Goal: Browse casually

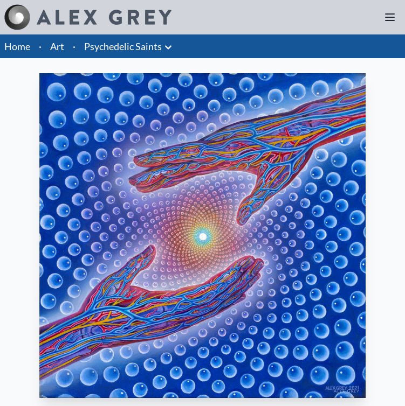
click at [169, 46] on icon at bounding box center [168, 47] width 13 height 13
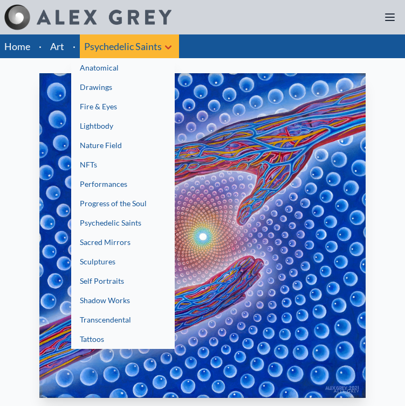
click at [97, 258] on link "Sculptures" at bounding box center [122, 261] width 103 height 19
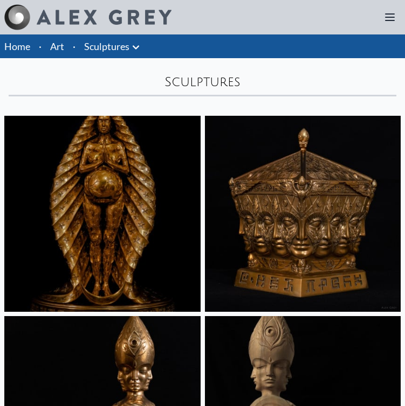
click at [136, 47] on icon at bounding box center [135, 47] width 13 height 13
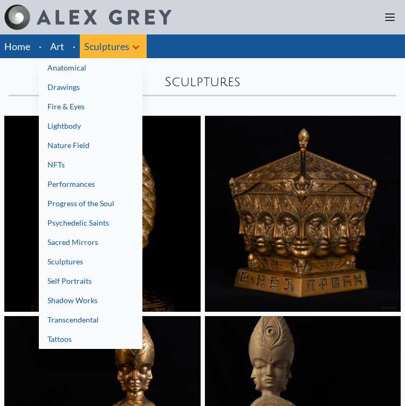
click at [79, 126] on link "Lightbody" at bounding box center [90, 125] width 103 height 19
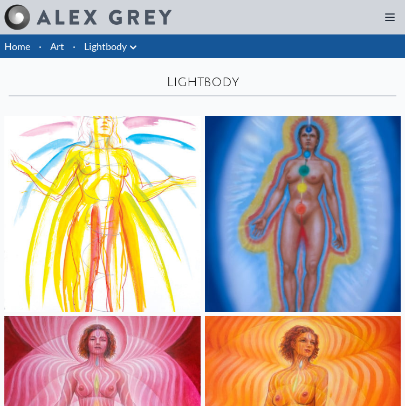
click at [131, 53] on icon at bounding box center [133, 47] width 13 height 13
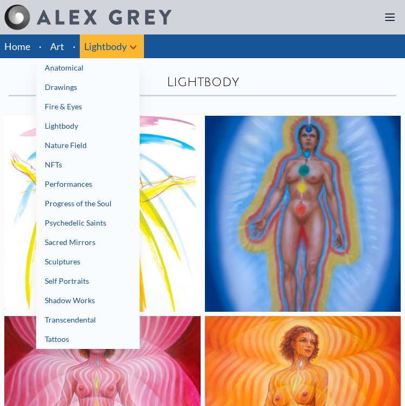
click at [78, 335] on link "Tattoos" at bounding box center [87, 339] width 103 height 19
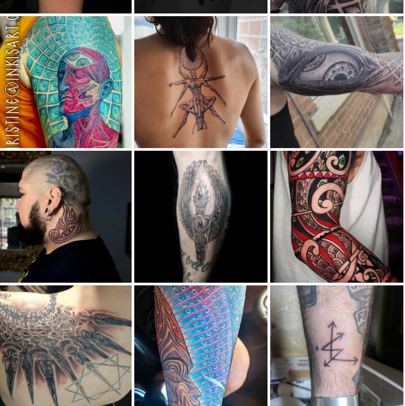
scroll to position [673, 2]
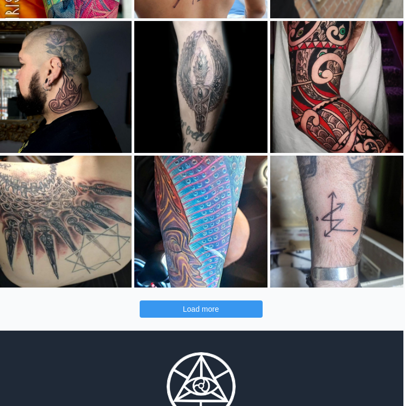
click at [220, 312] on button "Load more" at bounding box center [201, 309] width 123 height 17
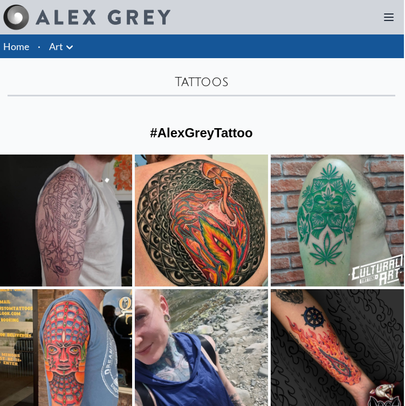
scroll to position [0, 1]
